Goal: Check status

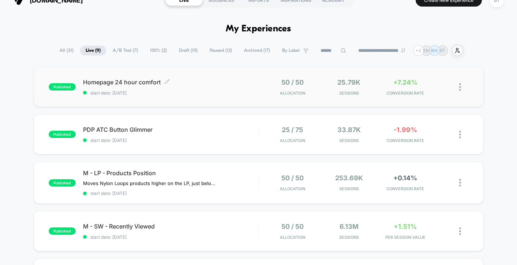
scroll to position [15, 0]
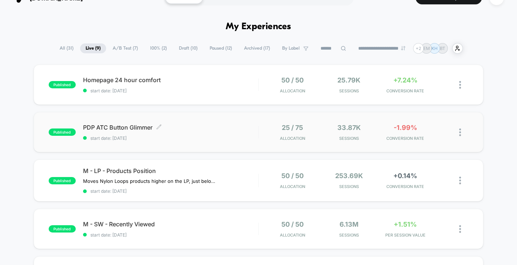
click at [212, 132] on div "PDP ATC Button Glimmer Click to edit experience details Click to edit experienc…" at bounding box center [170, 132] width 175 height 17
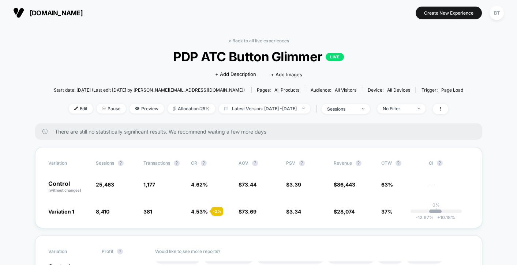
click at [34, 14] on span "[DOMAIN_NAME]" at bounding box center [56, 13] width 53 height 8
